Goal: Task Accomplishment & Management: Manage account settings

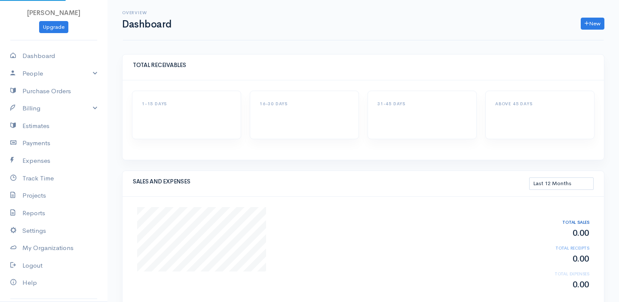
select select "365"
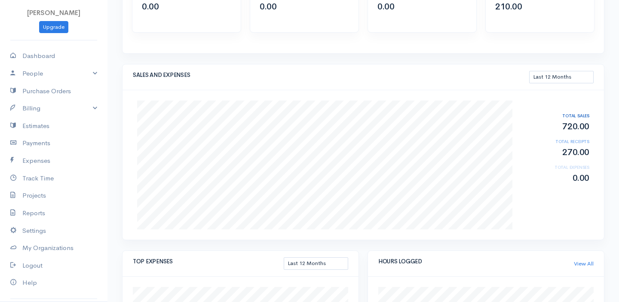
scroll to position [118, 0]
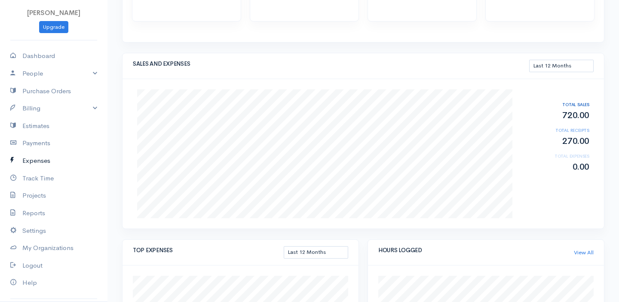
click at [36, 160] on link "Expenses" at bounding box center [54, 161] width 108 height 18
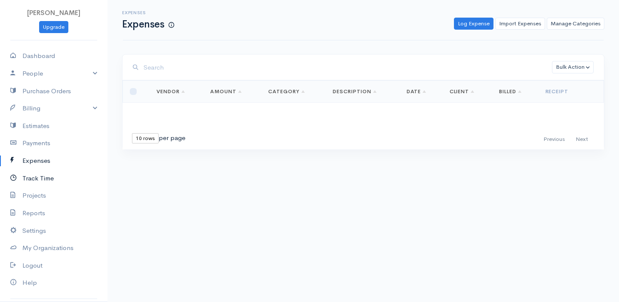
click at [21, 180] on icon at bounding box center [16, 178] width 12 height 11
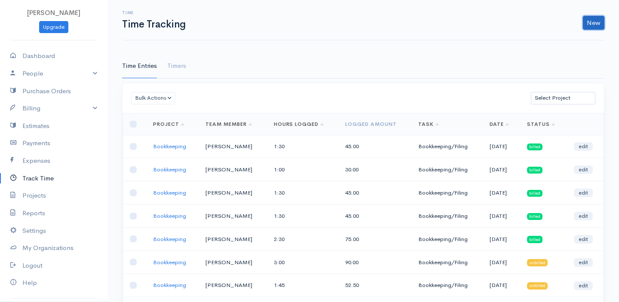
click at [594, 17] on link "New" at bounding box center [594, 23] width 22 height 14
click at [572, 39] on link "Time Entry" at bounding box center [570, 41] width 68 height 15
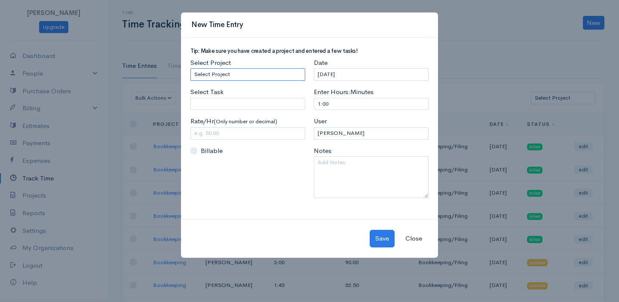
click at [245, 77] on select "Select Project Bookkeeping" at bounding box center [248, 74] width 115 height 12
select select "4895"
click at [191, 68] on select "Select Project Bookkeeping" at bounding box center [248, 74] width 115 height 12
click at [243, 98] on input "Select Task" at bounding box center [248, 104] width 115 height 12
type input "Bookkeeping/Filing"
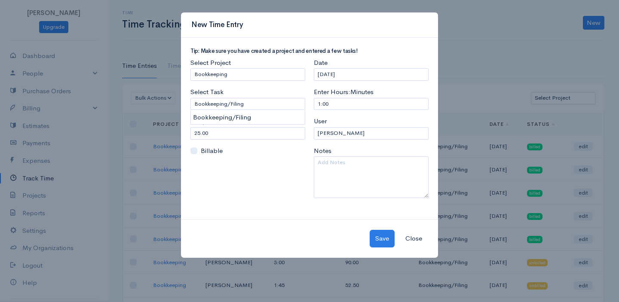
click at [239, 114] on body "[PERSON_NAME] Upgrade Dashboard People Clients Vendors Staff Users Purchase Ord…" at bounding box center [309, 212] width 619 height 424
click at [223, 129] on input "25.00" at bounding box center [248, 133] width 115 height 12
drag, startPoint x: 211, startPoint y: 132, endPoint x: 187, endPoint y: 133, distance: 23.7
click at [187, 133] on div "Select Project Select Project Bookkeeping Select Task Bookkeeping/Filing Please…" at bounding box center [247, 131] width 123 height 147
type input "30"
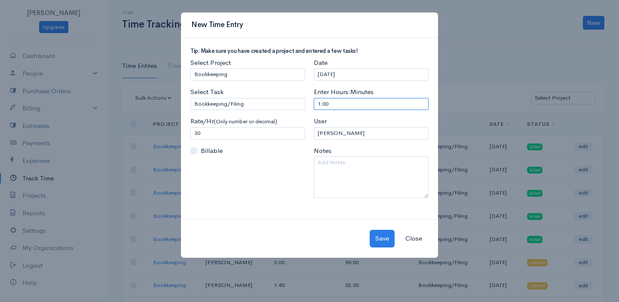
drag, startPoint x: 366, startPoint y: 103, endPoint x: 298, endPoint y: 106, distance: 68.0
click at [298, 106] on div "Tip: Make sure you have created a project and entered a few tasks! Select Proje…" at bounding box center [309, 126] width 247 height 157
click at [353, 75] on input "[DATE]" at bounding box center [371, 74] width 115 height 12
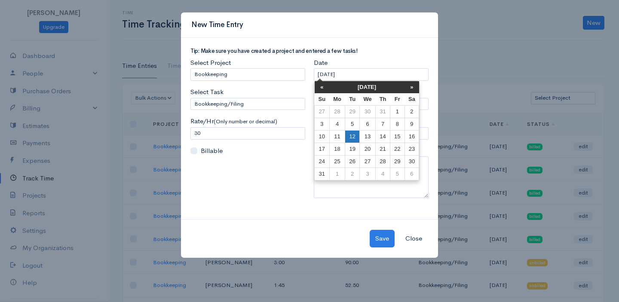
click at [350, 136] on td "12" at bounding box center [352, 137] width 14 height 12
type input "[DATE]"
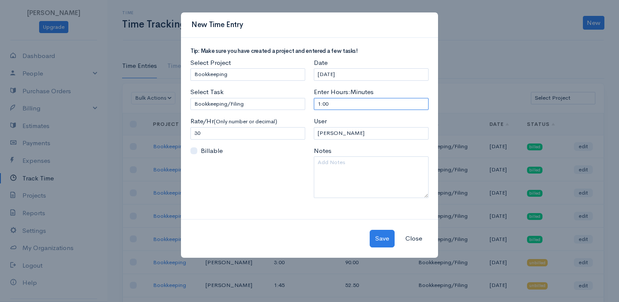
click at [345, 105] on input "1:00" at bounding box center [371, 104] width 115 height 12
type input "1:30"
click at [338, 172] on textarea at bounding box center [371, 178] width 115 height 42
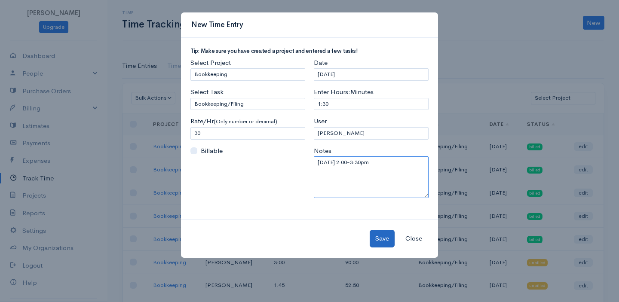
type textarea "[DATE] 2:00-3:30pm"
drag, startPoint x: 377, startPoint y: 238, endPoint x: 374, endPoint y: 244, distance: 6.7
click at [374, 244] on button "Save" at bounding box center [382, 239] width 25 height 18
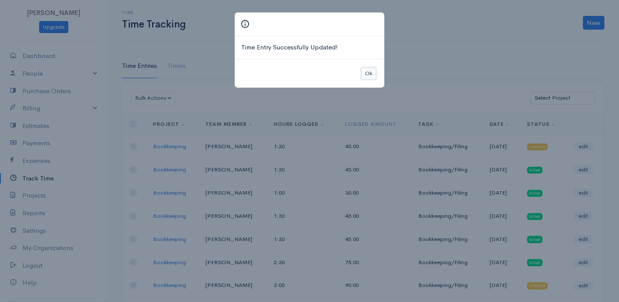
drag, startPoint x: 367, startPoint y: 71, endPoint x: 389, endPoint y: 78, distance: 23.1
click at [367, 70] on button "Ok" at bounding box center [368, 74] width 15 height 12
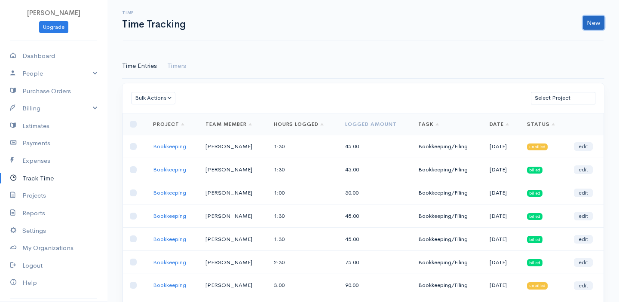
click at [590, 25] on link "New" at bounding box center [594, 23] width 22 height 14
click at [564, 44] on link "Time Entry" at bounding box center [570, 41] width 68 height 15
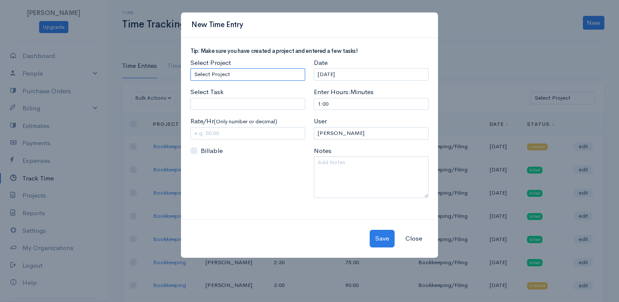
click at [240, 74] on select "Select Project Bookkeeping" at bounding box center [248, 74] width 115 height 12
select select "4895"
click at [191, 68] on select "Select Project Bookkeeping" at bounding box center [248, 74] width 115 height 12
click at [240, 107] on input "Select Task" at bounding box center [248, 104] width 115 height 12
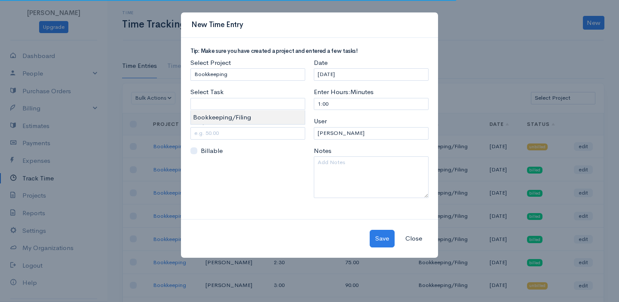
type input "Bookkeeping/Filing"
click at [243, 119] on body "[PERSON_NAME] Upgrade Dashboard People Clients Vendors Staff Users Purchase Ord…" at bounding box center [309, 212] width 619 height 424
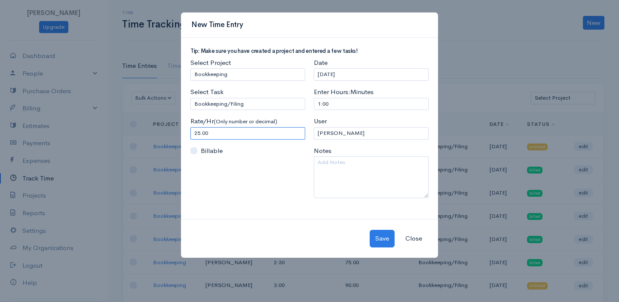
drag, startPoint x: 208, startPoint y: 137, endPoint x: 171, endPoint y: 135, distance: 37.1
click at [171, 135] on div "New Time Entry Tip: Make sure you have created a project and entered a few task…" at bounding box center [309, 151] width 619 height 302
type input "30"
click at [358, 77] on input "[DATE]" at bounding box center [371, 74] width 115 height 12
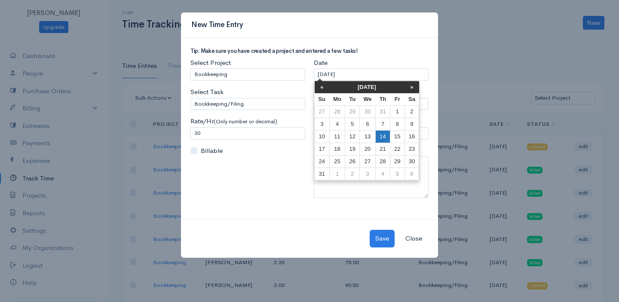
click at [381, 138] on td "14" at bounding box center [383, 137] width 15 height 12
type input "[DATE]"
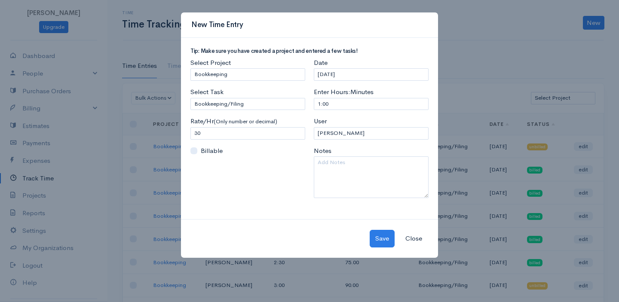
click at [337, 95] on label "Enter Hours:Minutes" at bounding box center [344, 92] width 60 height 10
click at [337, 98] on input "1:00" at bounding box center [371, 104] width 115 height 12
drag, startPoint x: 339, startPoint y: 100, endPoint x: 240, endPoint y: 100, distance: 98.5
click at [240, 100] on div "Tip: Make sure you have created a project and entered a few tasks! Select Proje…" at bounding box center [309, 126] width 247 height 157
type input "1:45"
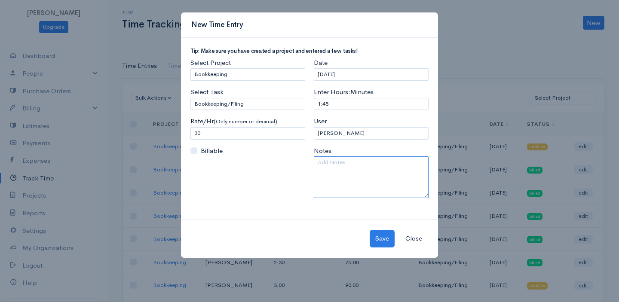
click at [349, 176] on textarea at bounding box center [371, 178] width 115 height 42
type textarea "[DATE] 2:00-3:45pm"
click at [378, 238] on button "Save" at bounding box center [382, 239] width 25 height 18
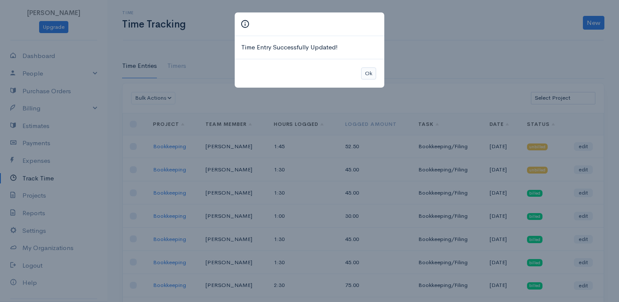
drag, startPoint x: 376, startPoint y: 73, endPoint x: 368, endPoint y: 73, distance: 8.6
click at [376, 73] on div "Ok" at bounding box center [310, 73] width 150 height 29
click at [363, 73] on button "Ok" at bounding box center [368, 74] width 15 height 12
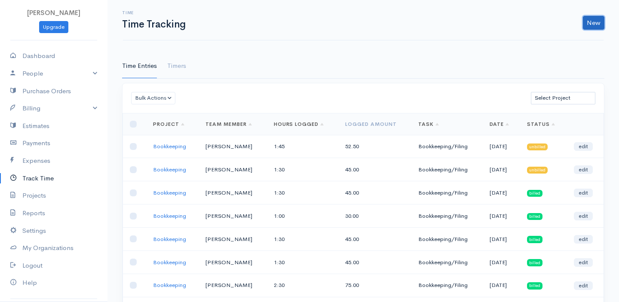
drag, startPoint x: 596, startPoint y: 21, endPoint x: 597, endPoint y: 26, distance: 4.9
click at [596, 21] on link "New" at bounding box center [594, 23] width 22 height 14
click at [575, 46] on link "Time Entry" at bounding box center [570, 41] width 68 height 15
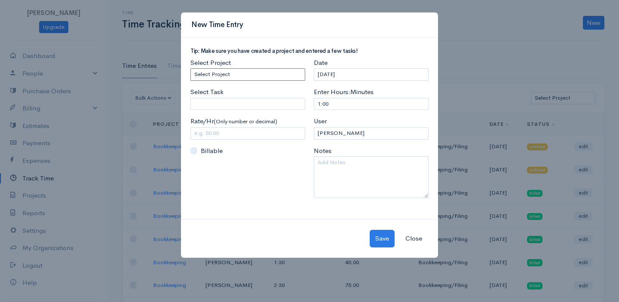
click at [285, 77] on select "Select Project Bookkeeping" at bounding box center [248, 74] width 115 height 12
select select "4895"
click at [191, 68] on select "Select Project Bookkeeping" at bounding box center [248, 74] width 115 height 12
click at [244, 99] on input "Select Task" at bounding box center [248, 104] width 115 height 12
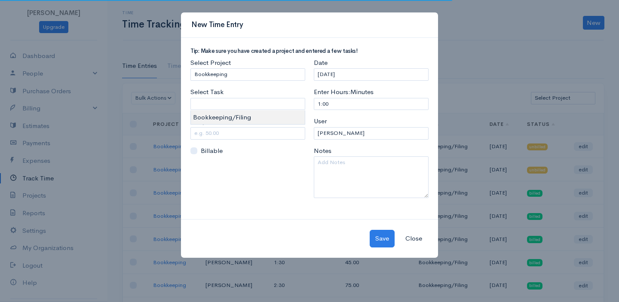
type input "Bookkeeping/Filing"
click at [246, 117] on body "[PERSON_NAME] Upgrade Dashboard People Clients Vendors Staff Users Purchase Ord…" at bounding box center [309, 212] width 619 height 424
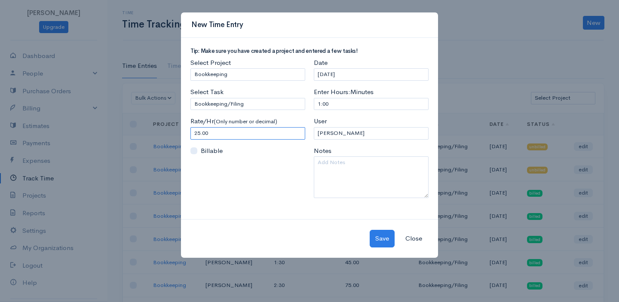
drag, startPoint x: 242, startPoint y: 132, endPoint x: 117, endPoint y: 137, distance: 124.8
click at [117, 137] on div "New Time Entry Tip: Make sure you have created a project and entered a few task…" at bounding box center [309, 151] width 619 height 302
type input "30"
click at [357, 79] on input "[DATE]" at bounding box center [371, 74] width 115 height 12
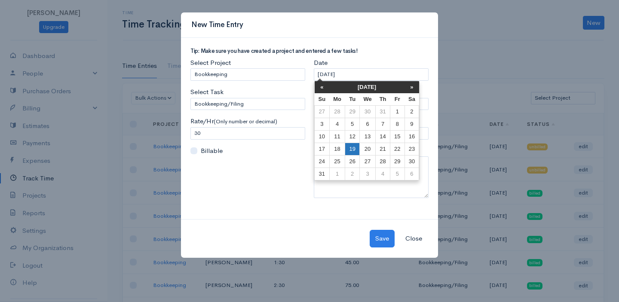
click at [349, 148] on td "19" at bounding box center [352, 149] width 14 height 12
type input "[DATE]"
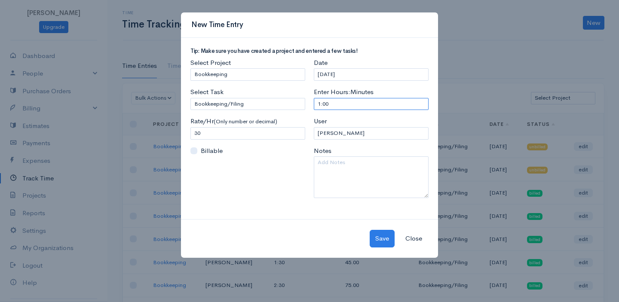
click at [364, 106] on input "1:00" at bounding box center [371, 104] width 115 height 12
drag, startPoint x: 353, startPoint y: 107, endPoint x: 246, endPoint y: 109, distance: 106.7
click at [246, 109] on div "Tip: Make sure you have created a project and entered a few tasks! Select Proje…" at bounding box center [309, 126] width 247 height 157
drag, startPoint x: 329, startPoint y: 103, endPoint x: 255, endPoint y: 102, distance: 73.5
click at [255, 102] on div "Tip: Make sure you have created a project and entered a few tasks! Select Proje…" at bounding box center [309, 126] width 247 height 157
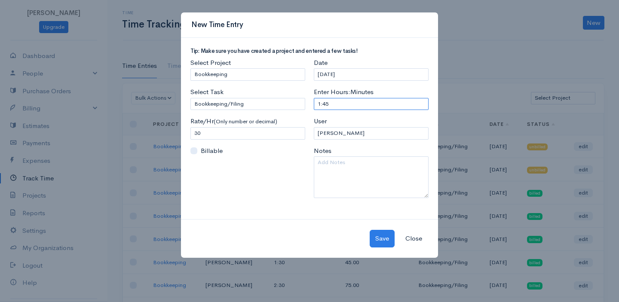
type input "1:45"
select select "20759"
click at [333, 166] on textarea at bounding box center [371, 178] width 115 height 42
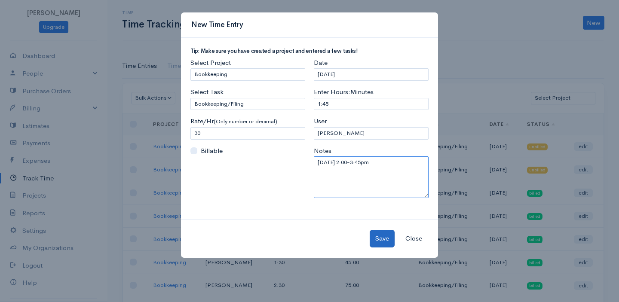
type textarea "[DATE] 2:00-3:45pm"
click at [390, 239] on button "Save" at bounding box center [382, 239] width 25 height 18
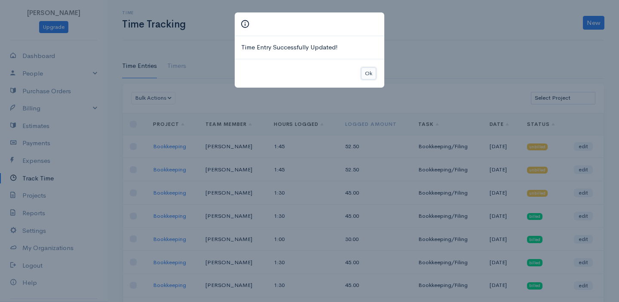
click at [367, 72] on button "Ok" at bounding box center [368, 74] width 15 height 12
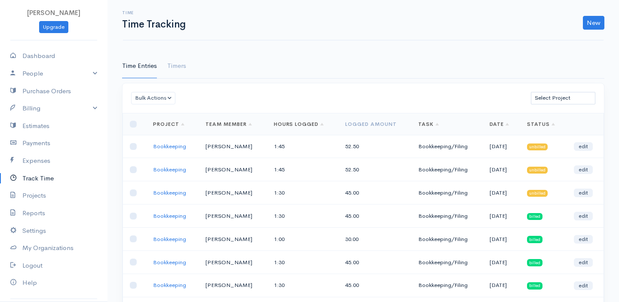
scroll to position [1, 0]
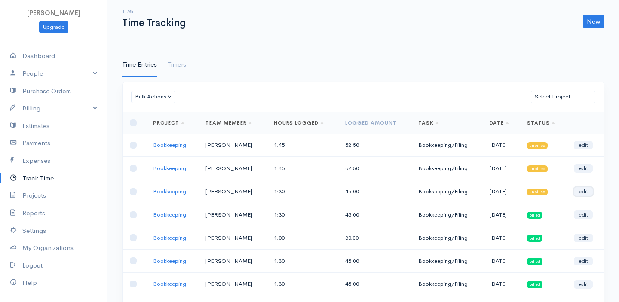
click at [578, 195] on link "edit" at bounding box center [583, 191] width 19 height 9
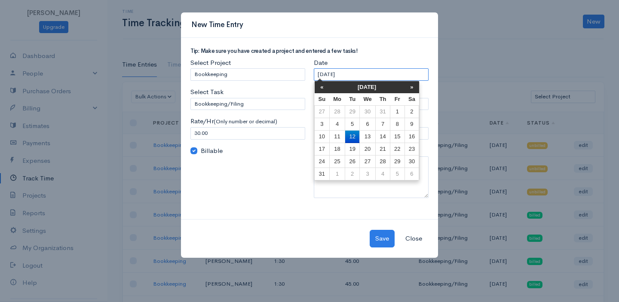
click at [381, 73] on input "[DATE]" at bounding box center [371, 74] width 115 height 12
click at [235, 181] on div "Select Project Select Project Bookkeeping Select Task Bookkeeping/Filing Please…" at bounding box center [247, 131] width 123 height 147
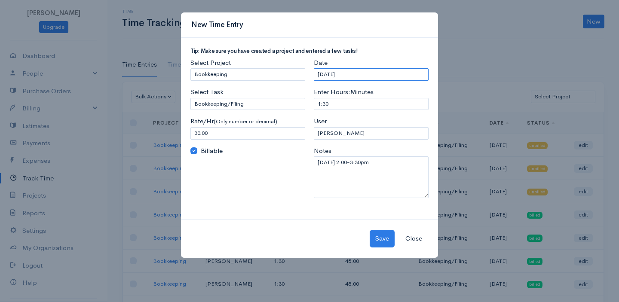
click at [359, 79] on input "[DATE]" at bounding box center [371, 74] width 115 height 12
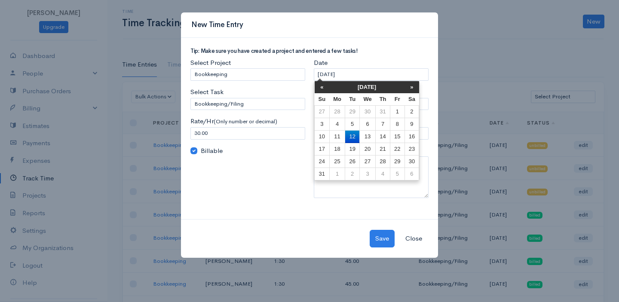
click at [258, 172] on div "Select Project Select Project Bookkeeping Select Task Bookkeeping/Filing Please…" at bounding box center [247, 131] width 123 height 147
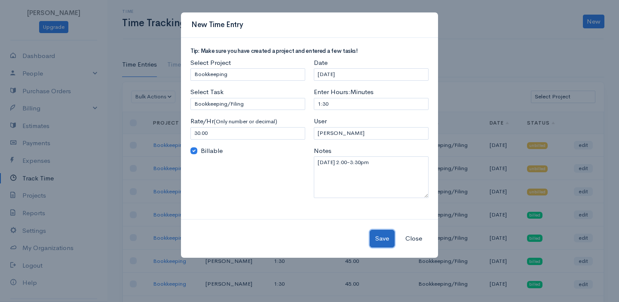
click at [372, 241] on button "Save" at bounding box center [382, 239] width 25 height 18
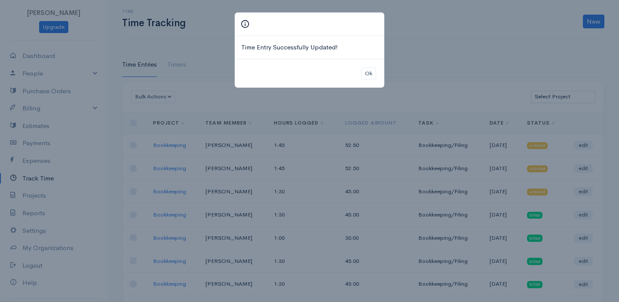
click at [377, 72] on div "Ok" at bounding box center [310, 73] width 150 height 29
click at [372, 76] on button "Ok" at bounding box center [368, 74] width 15 height 12
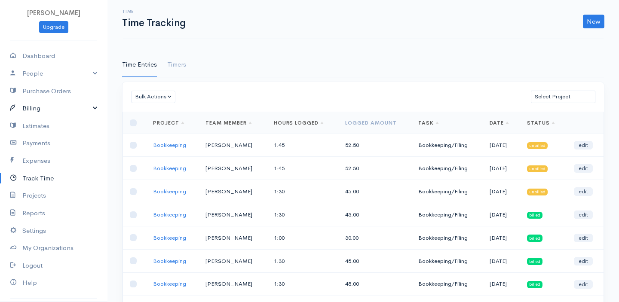
click at [48, 107] on link "Billing" at bounding box center [54, 109] width 108 height 18
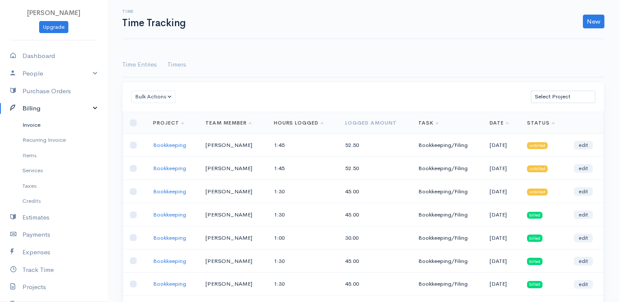
click at [43, 125] on link "Invoice" at bounding box center [54, 124] width 108 height 15
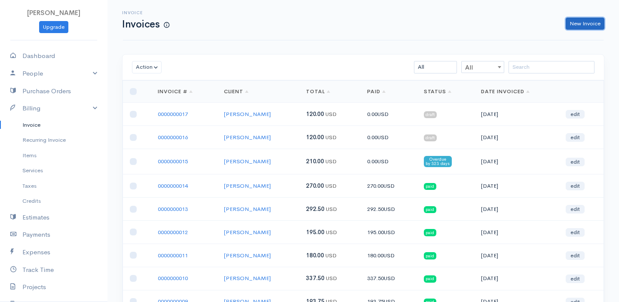
click at [576, 27] on link "New Invoice" at bounding box center [585, 24] width 39 height 12
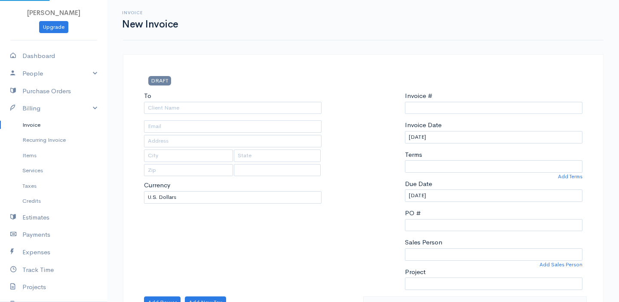
type input "0000000018"
select select "[GEOGRAPHIC_DATA]"
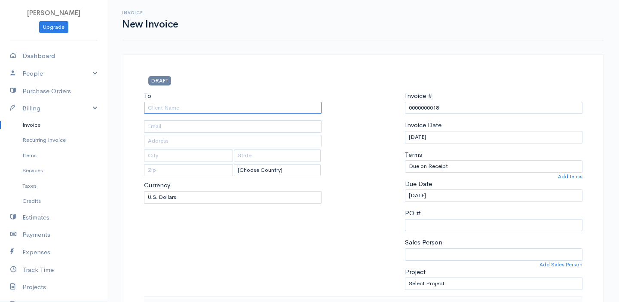
click at [246, 113] on input "To" at bounding box center [233, 108] width 178 height 12
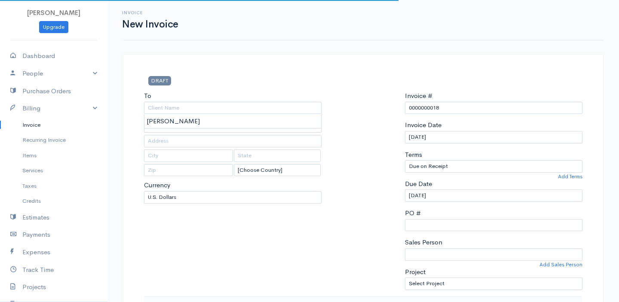
type input "[PERSON_NAME]"
type input "[EMAIL_ADDRESS][DOMAIN_NAME]"
type input "[STREET_ADDRESS]"
type input "[US_STATE][GEOGRAPHIC_DATA]"
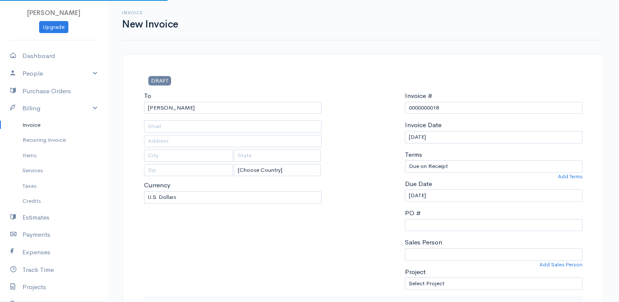
type input "CO"
type input "80921"
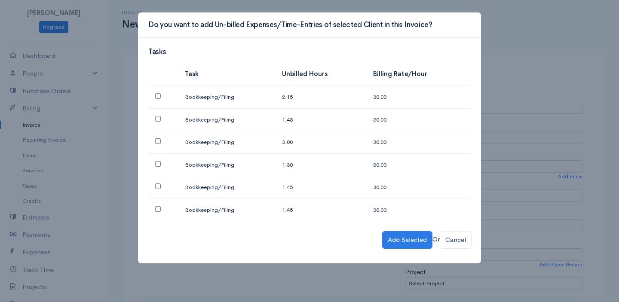
drag, startPoint x: 157, startPoint y: 210, endPoint x: 158, endPoint y: 206, distance: 4.5
click at [157, 210] on input "checkbox" at bounding box center [158, 209] width 6 height 6
checkbox input "true"
drag, startPoint x: 161, startPoint y: 190, endPoint x: 160, endPoint y: 184, distance: 5.2
click at [161, 189] on td at bounding box center [163, 187] width 30 height 23
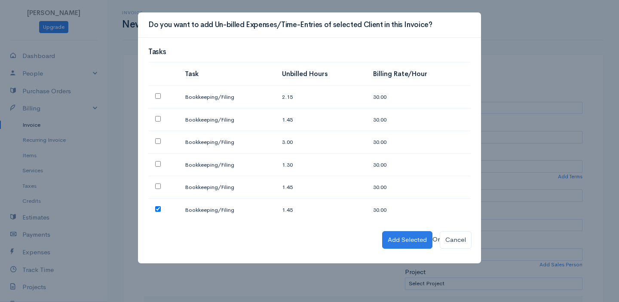
drag, startPoint x: 159, startPoint y: 163, endPoint x: 157, endPoint y: 177, distance: 14.0
click at [158, 164] on input "checkbox" at bounding box center [158, 164] width 6 height 6
checkbox input "true"
click at [157, 185] on input "checkbox" at bounding box center [158, 187] width 6 height 6
checkbox input "true"
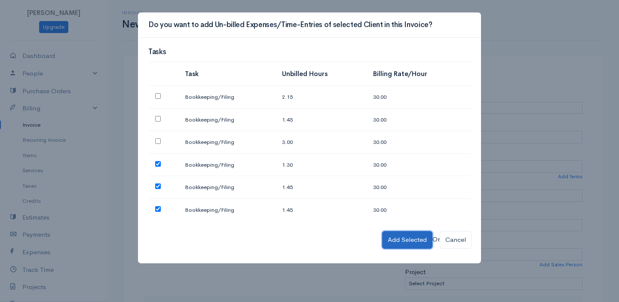
click at [412, 236] on button "Add Selected" at bounding box center [407, 240] width 50 height 18
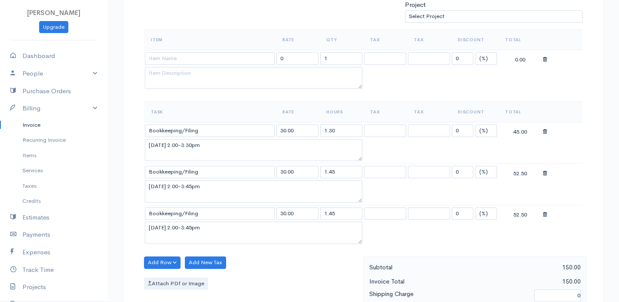
scroll to position [253, 0]
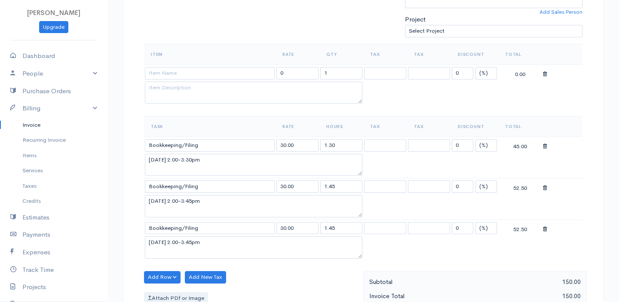
click at [543, 75] on icon at bounding box center [545, 74] width 4 height 6
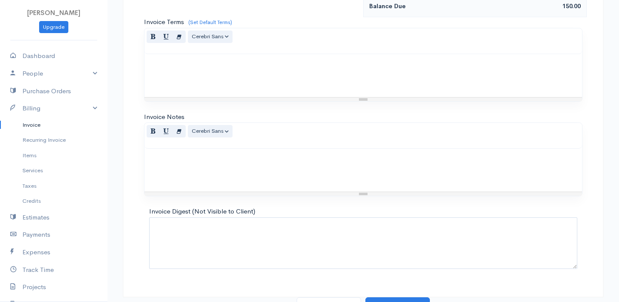
scroll to position [524, 0]
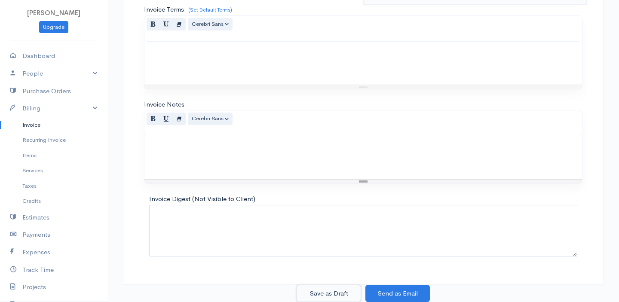
click at [341, 295] on button "Save as Draft" at bounding box center [329, 294] width 65 height 18
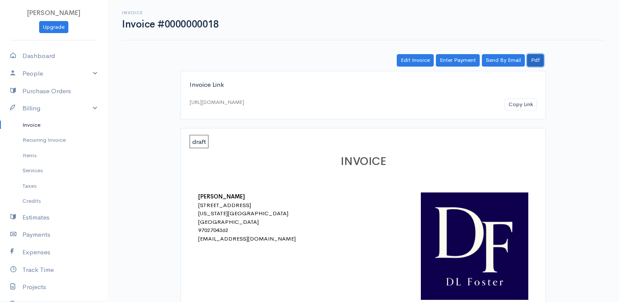
click at [532, 57] on link "Pdf" at bounding box center [535, 60] width 17 height 12
click at [537, 64] on link "Pdf" at bounding box center [535, 60] width 17 height 12
click at [537, 61] on link "Pdf" at bounding box center [535, 60] width 17 height 12
click at [538, 61] on link "Pdf" at bounding box center [535, 60] width 17 height 12
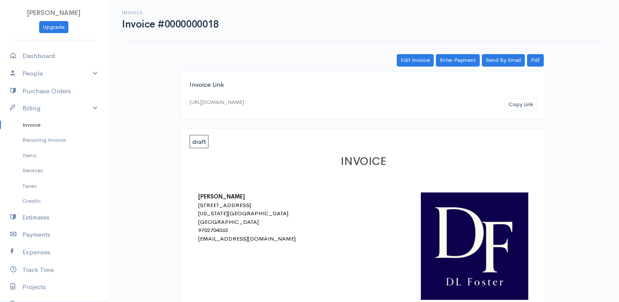
click at [278, 35] on div "Invoice Invoice #0000000018 Actions Edit Invoice Enter Payment Print Send By Em…" at bounding box center [363, 20] width 481 height 40
